Goal: Navigation & Orientation: Find specific page/section

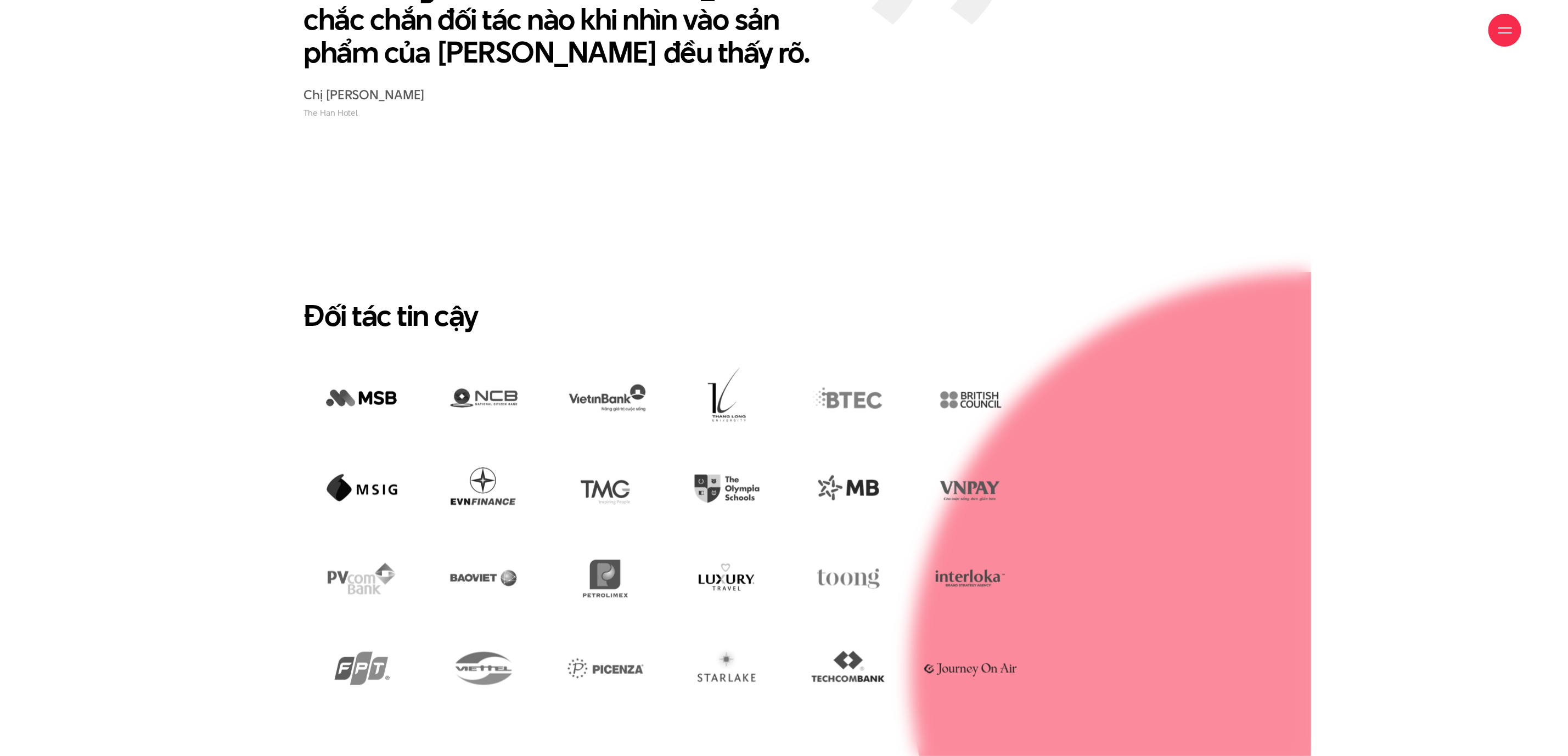
scroll to position [3456, 0]
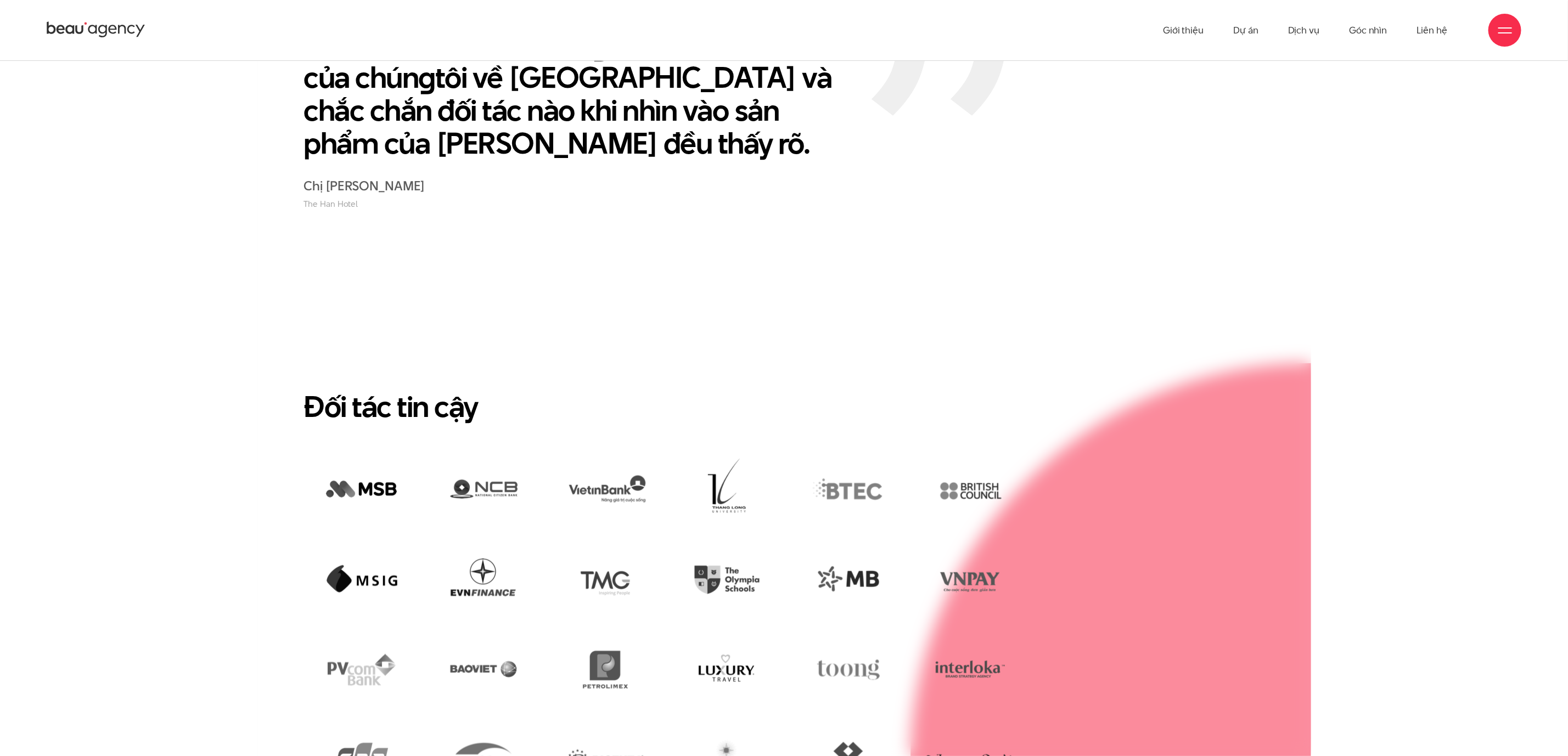
click at [1294, 278] on section "Đối tác tin cậy" at bounding box center [784, 598] width 1054 height 640
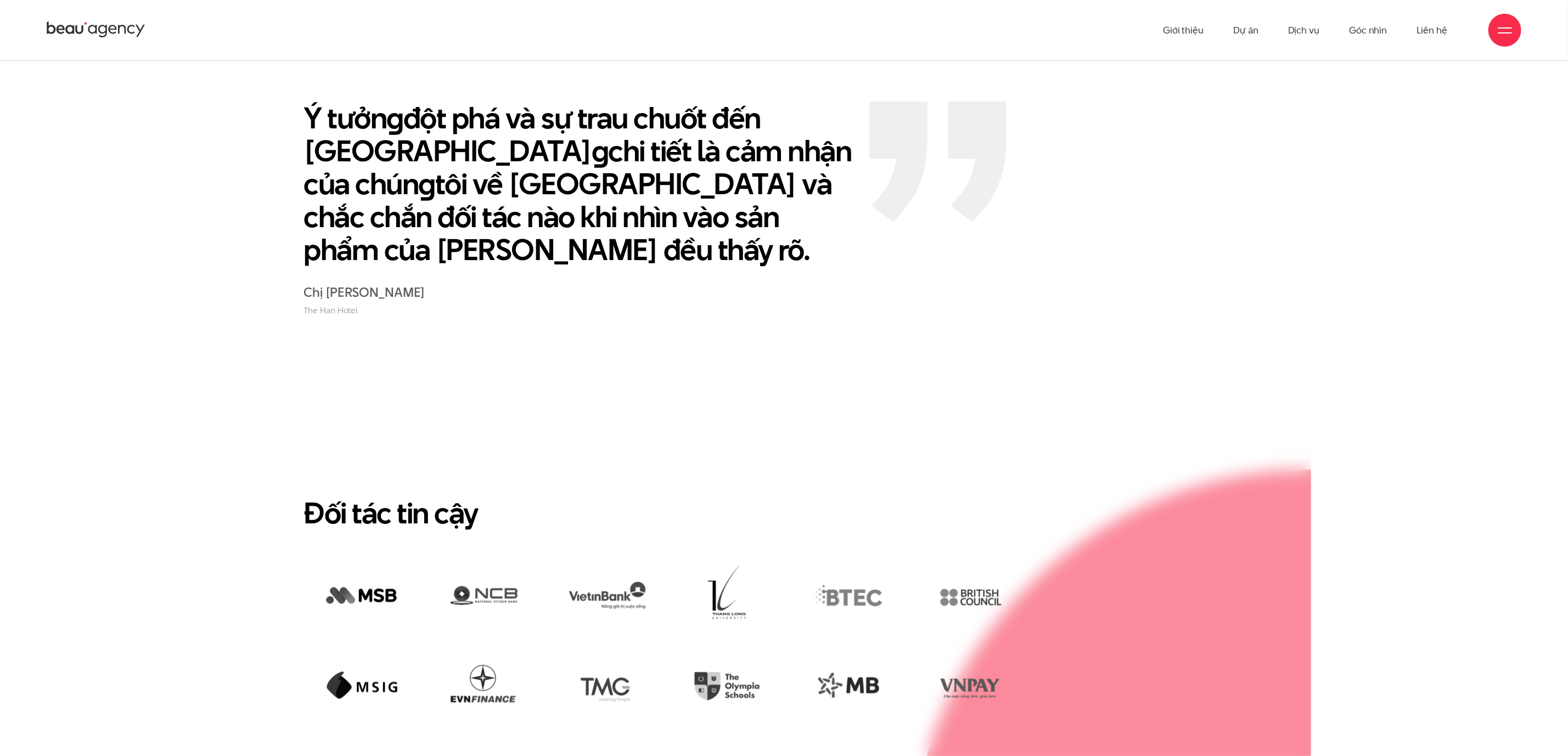
scroll to position [3127, 0]
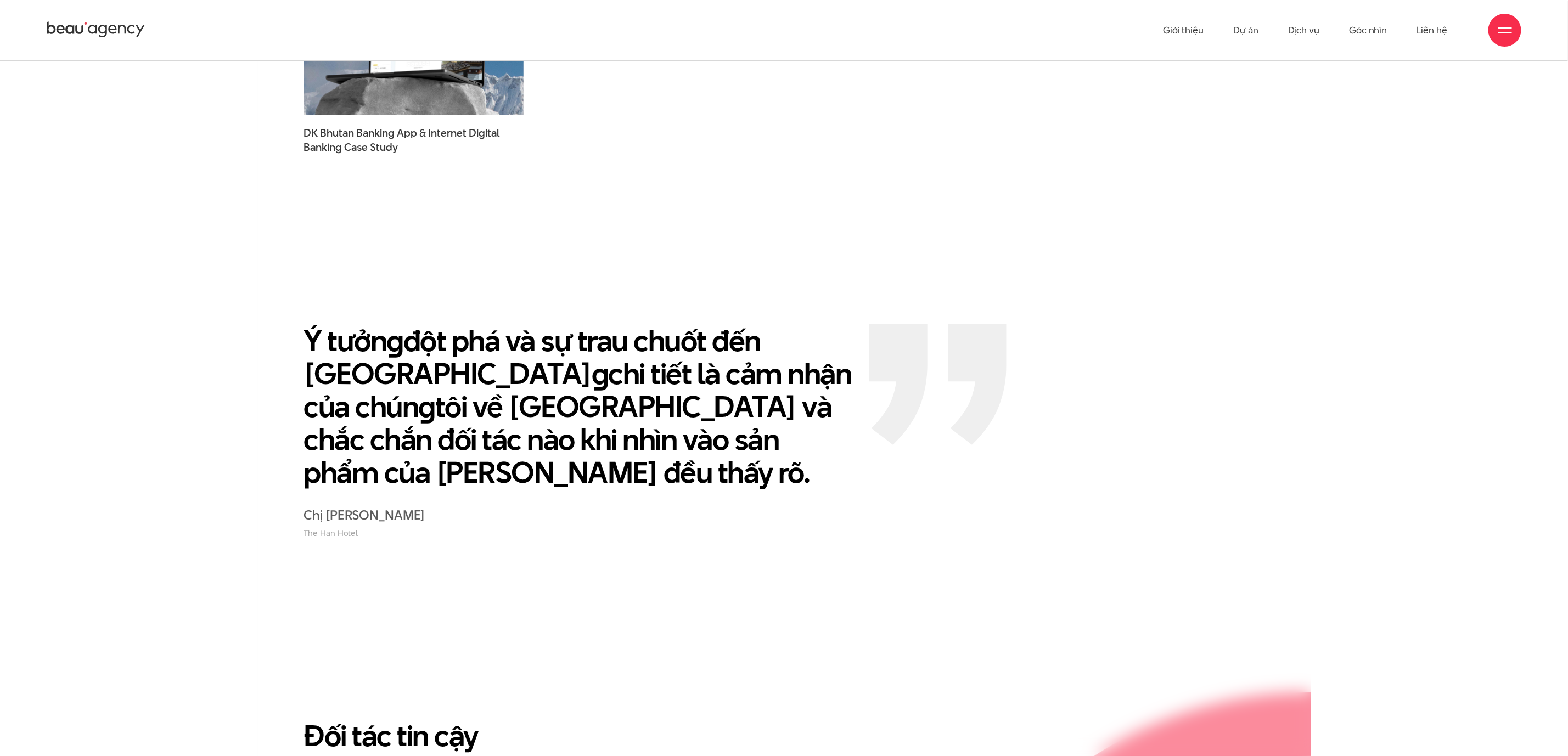
drag, startPoint x: 513, startPoint y: 308, endPoint x: 486, endPoint y: 268, distance: 48.3
click at [513, 324] on p "Ý tưởn g đột phá và sự trau chuốt đến từn g chi tiết là cảm nhận của chún g tôi…" at bounding box center [578, 406] width 549 height 164
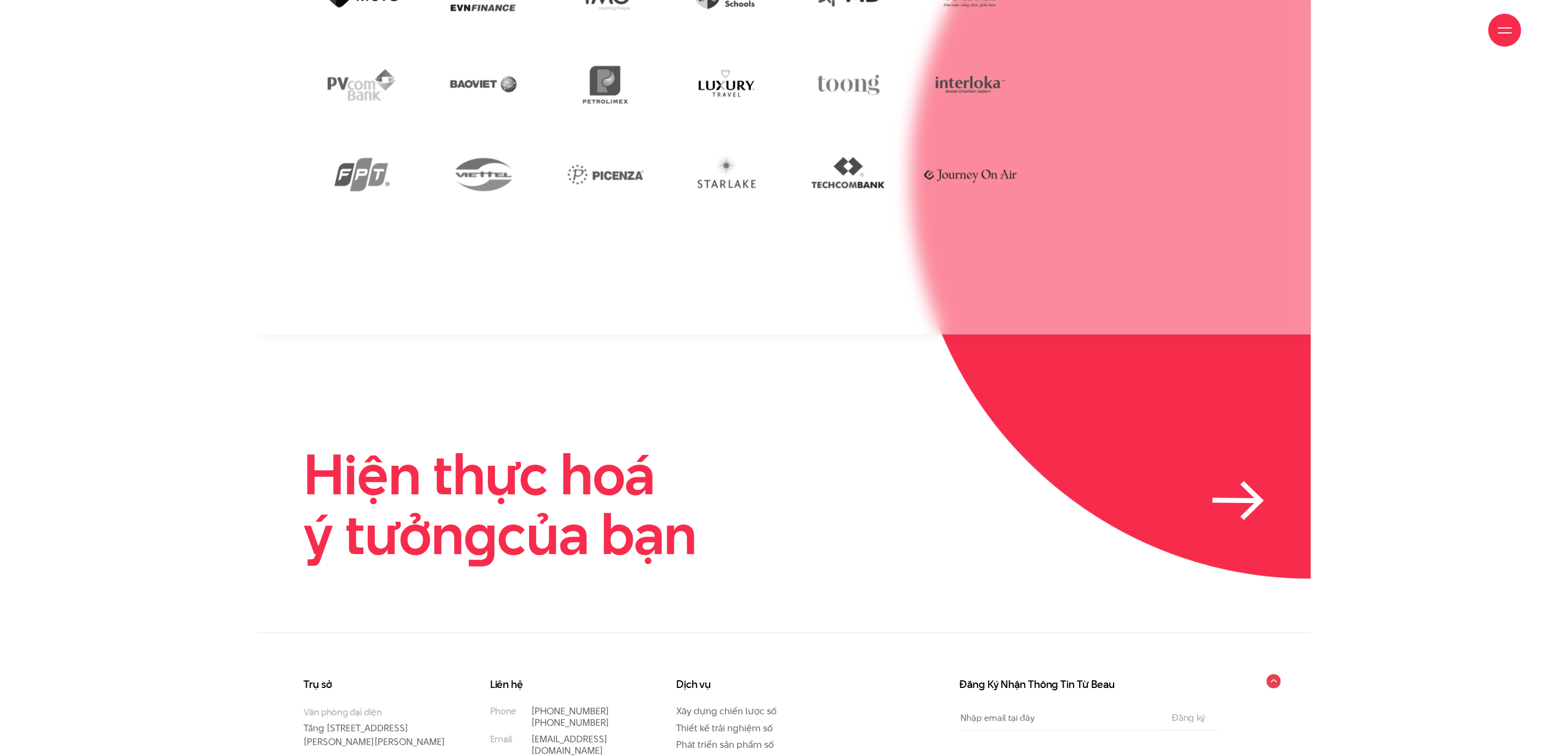
scroll to position [4100, 0]
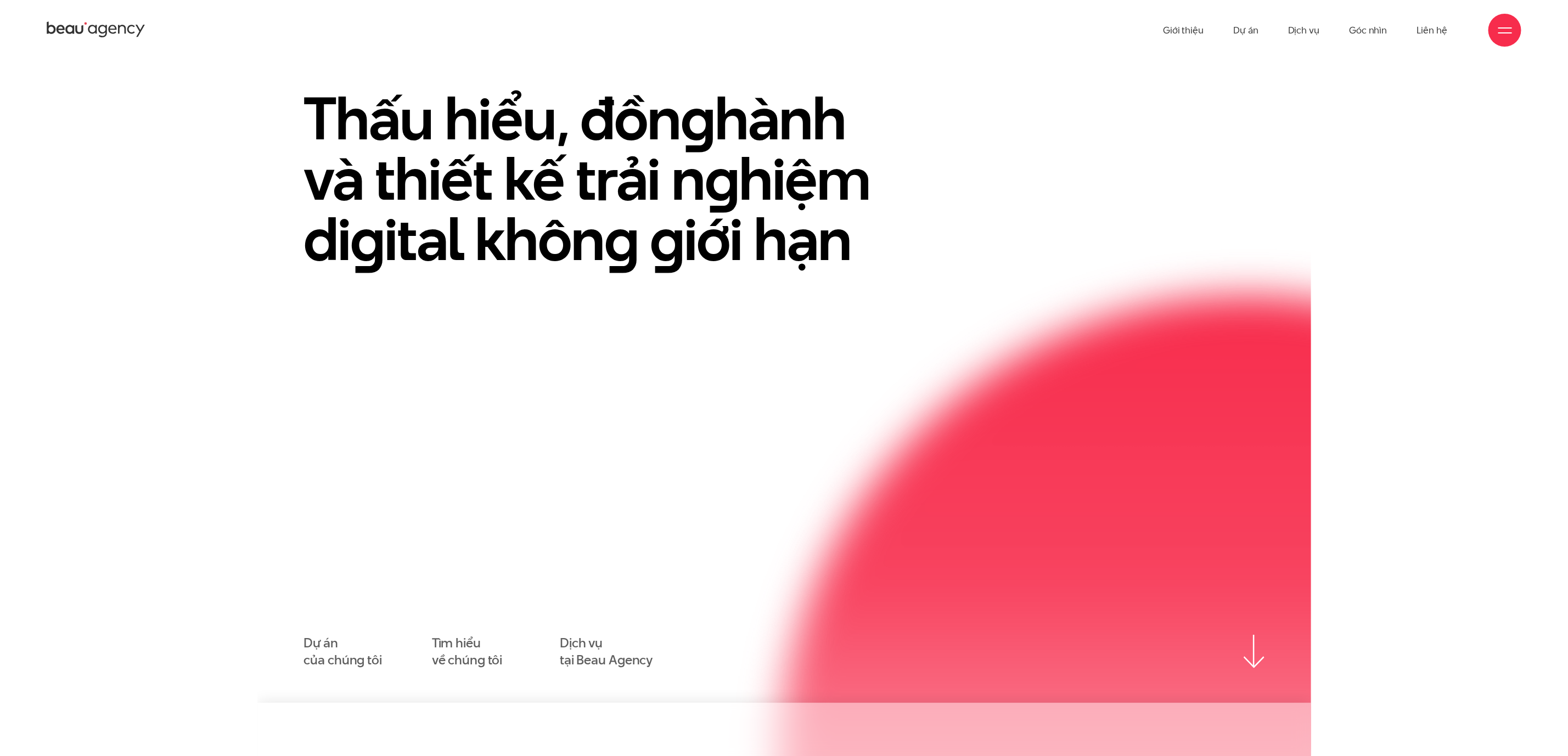
scroll to position [82, 0]
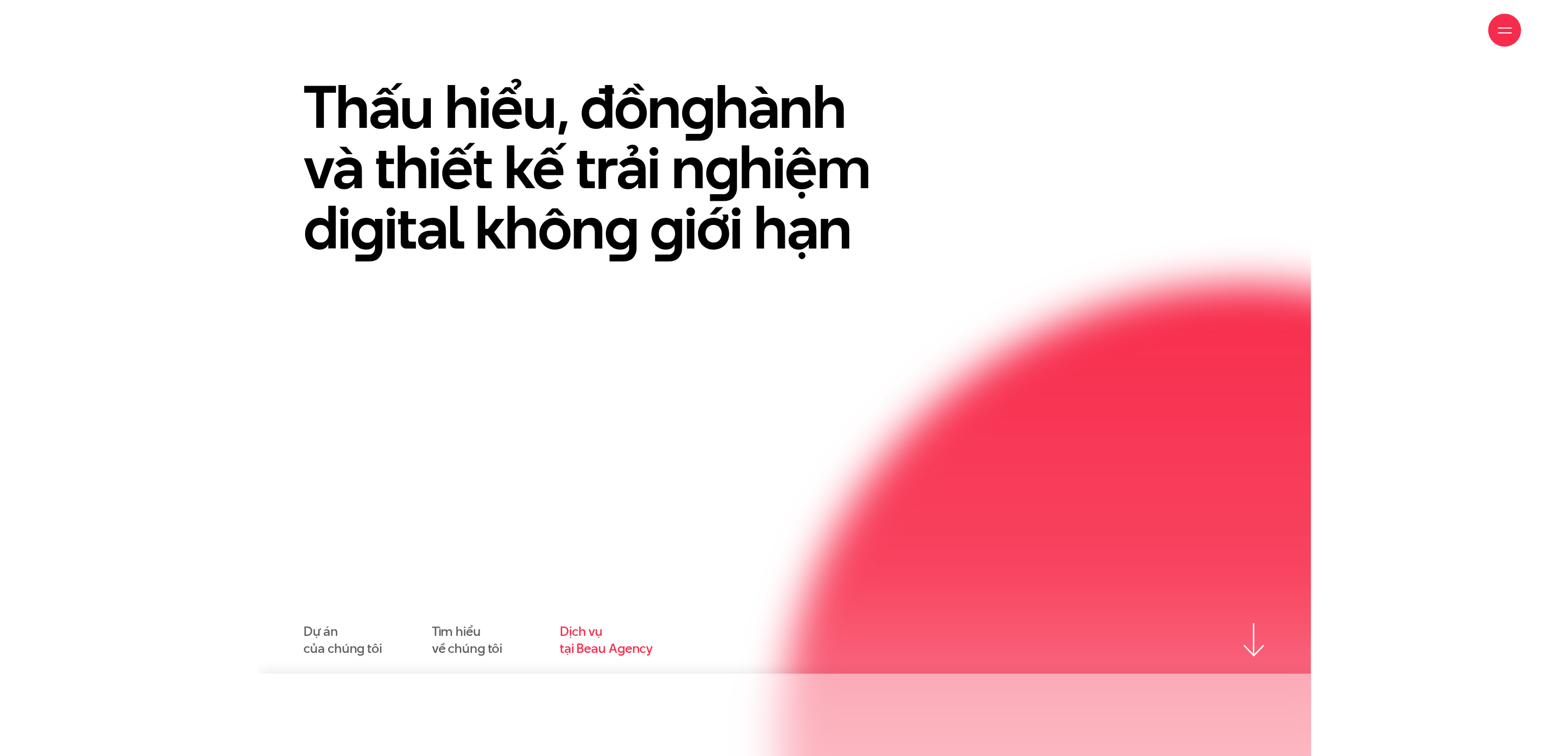
click at [565, 643] on link "Dịch vụ tại Beau Agency" at bounding box center [607, 640] width 93 height 34
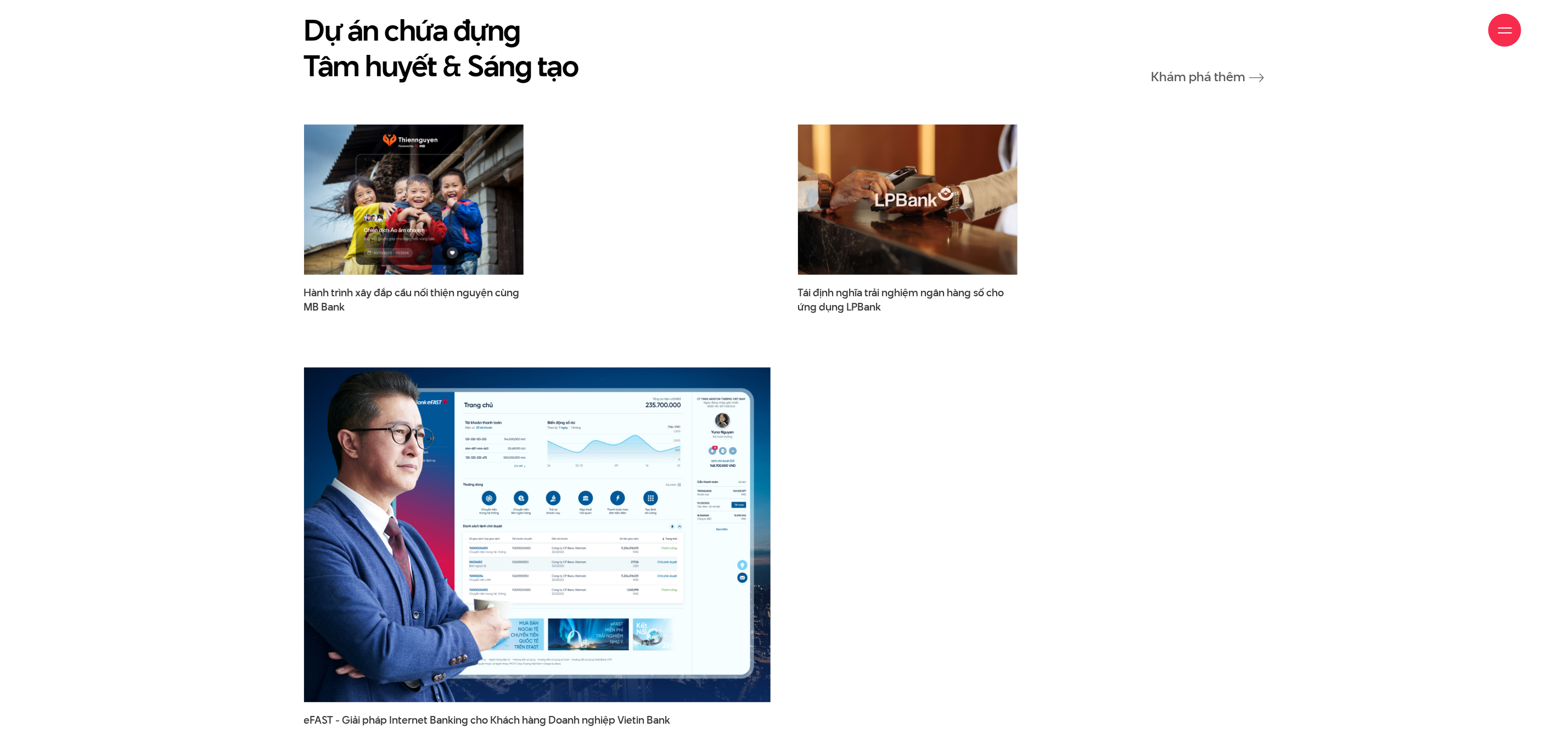
scroll to position [3456, 0]
